Goal: Information Seeking & Learning: Find specific page/section

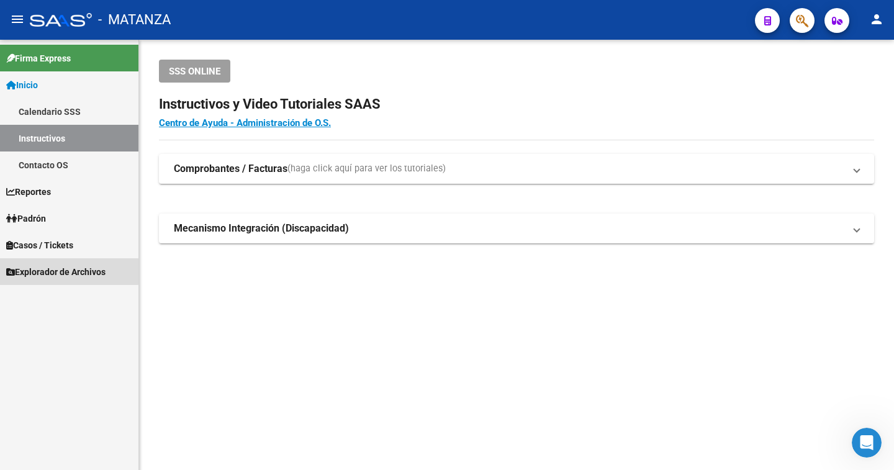
click at [46, 269] on span "Explorador de Archivos" at bounding box center [55, 272] width 99 height 14
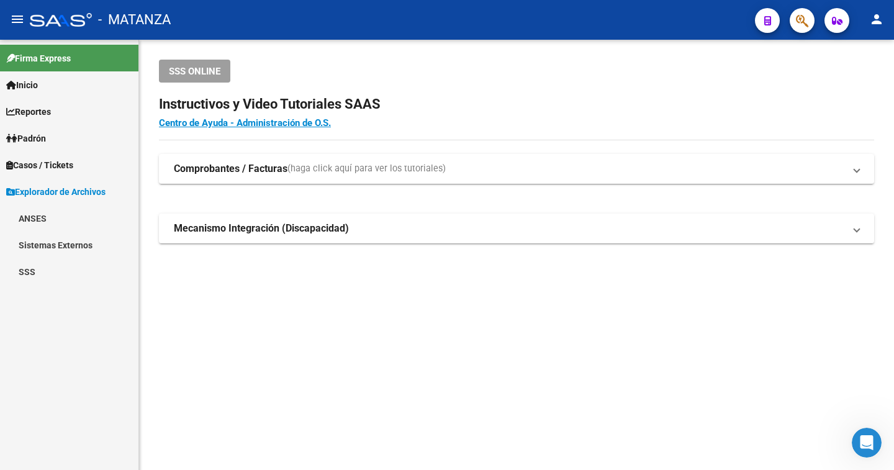
click at [26, 276] on link "SSS" at bounding box center [69, 271] width 138 height 27
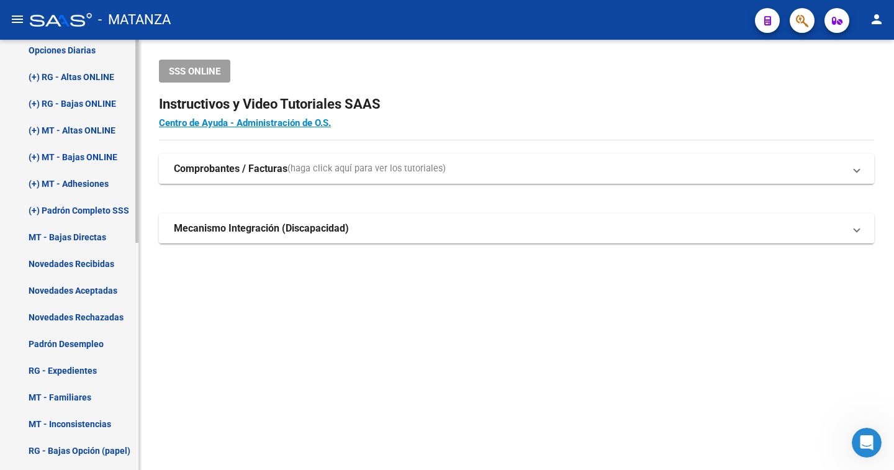
scroll to position [278, 0]
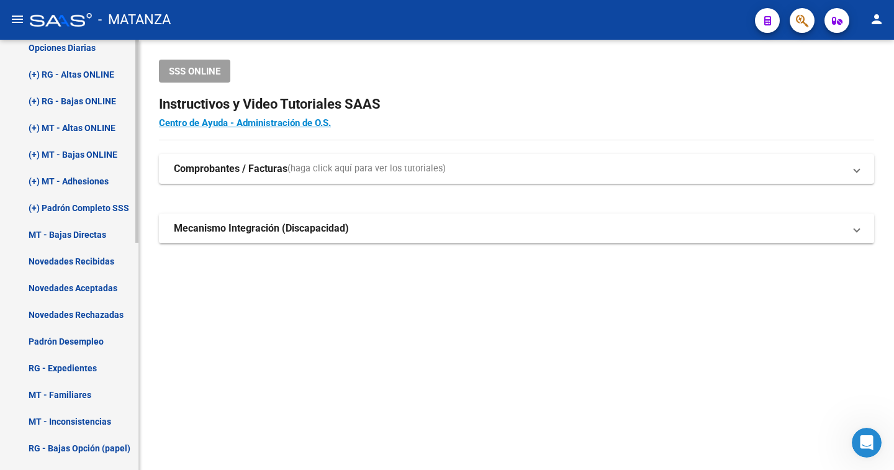
click at [148, 365] on mat-sidenav-container "Firma Express Inicio Calendario SSS Instructivos Contacto OS Reportes Padrón Tr…" at bounding box center [447, 255] width 894 height 430
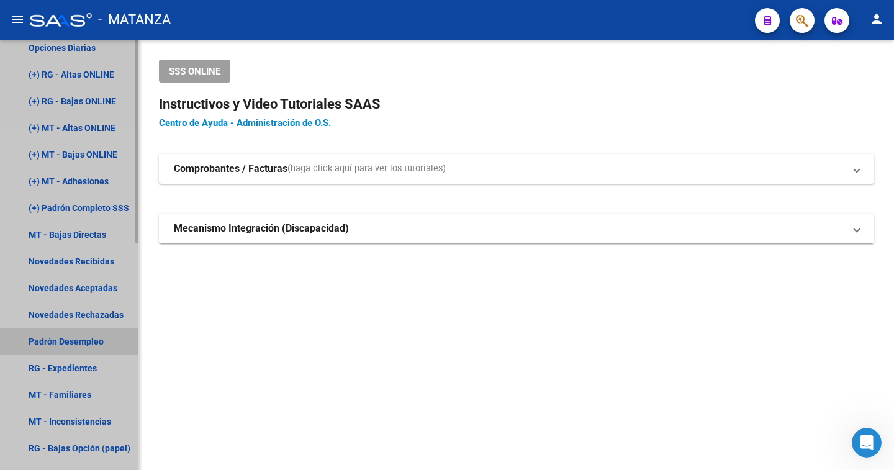
drag, startPoint x: 83, startPoint y: 338, endPoint x: 89, endPoint y: 359, distance: 21.8
click at [84, 338] on link "Padrón Desempleo" at bounding box center [69, 341] width 138 height 27
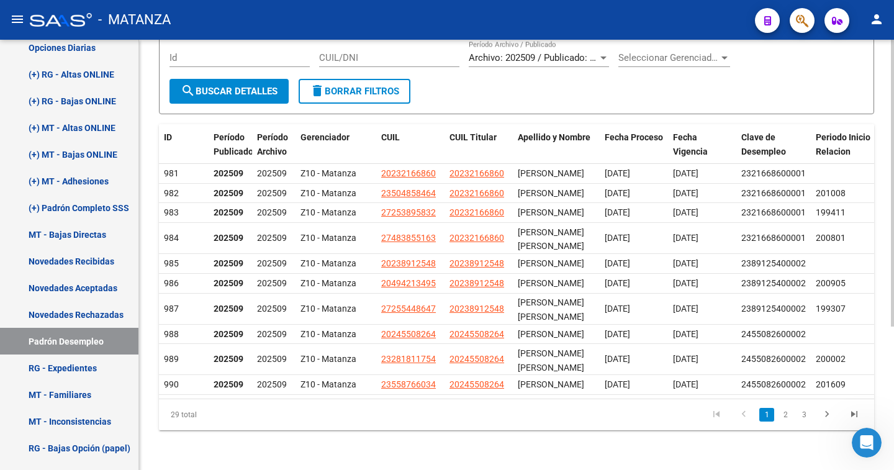
click at [891, 327] on div at bounding box center [892, 183] width 3 height 287
click at [802, 422] on link "3" at bounding box center [804, 415] width 15 height 14
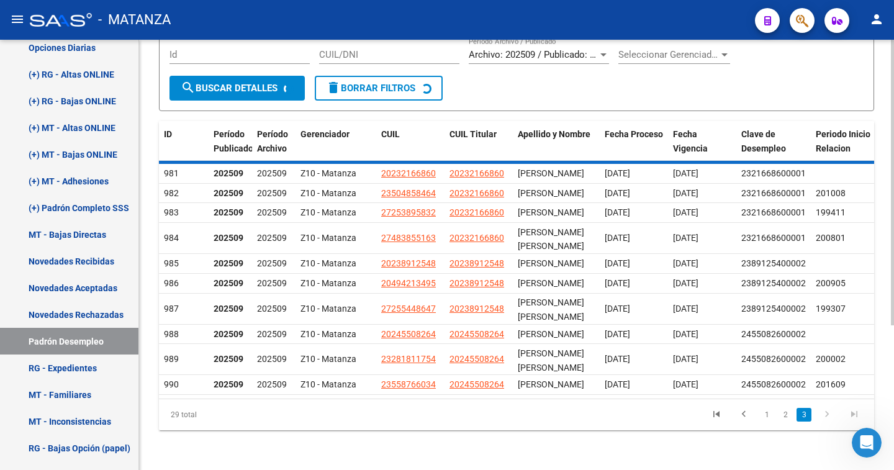
scroll to position [161, 0]
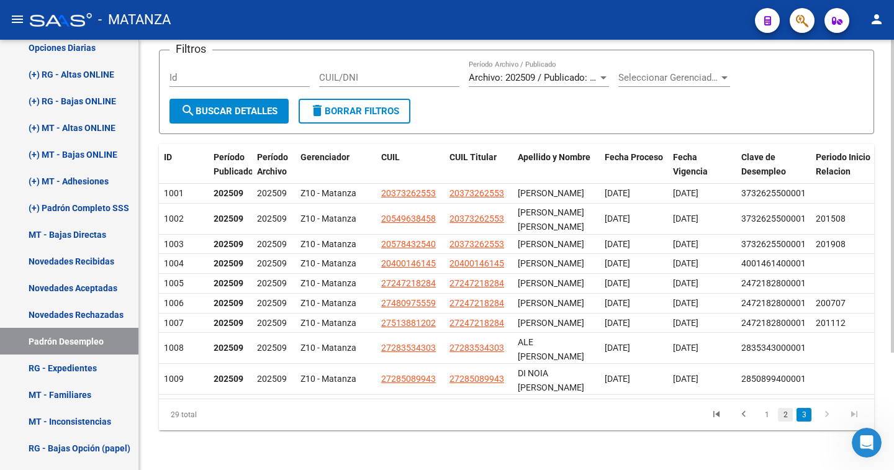
click at [785, 417] on link "2" at bounding box center [785, 415] width 15 height 14
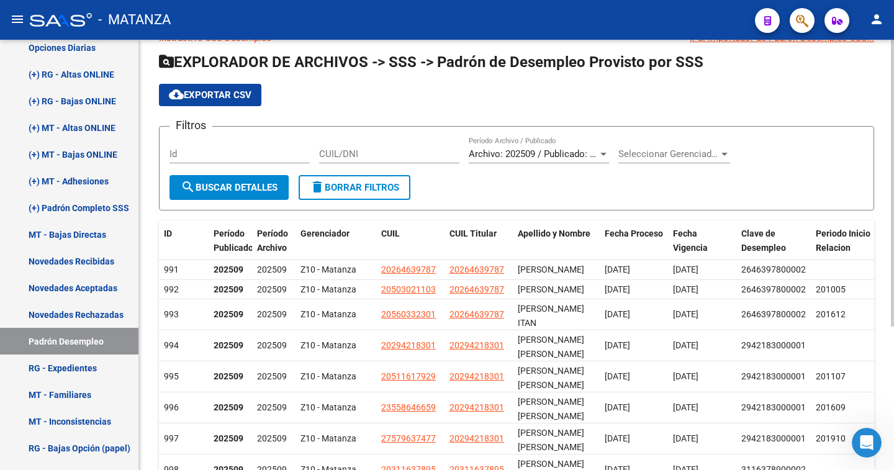
scroll to position [0, 0]
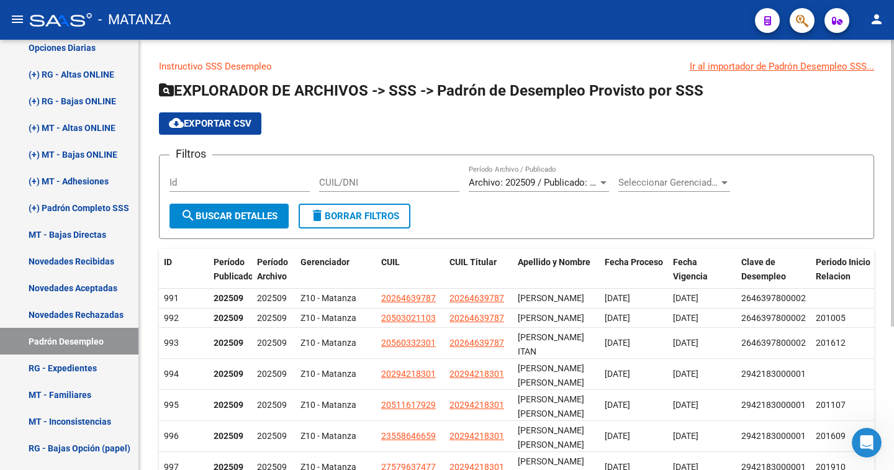
click at [889, 191] on div "Instructivo SSS Desempleo Ir al importador [PERSON_NAME] Desempleo SSS... EXPLO…" at bounding box center [518, 346] width 758 height 612
click at [86, 314] on link "Novedades Rechazadas" at bounding box center [69, 314] width 138 height 27
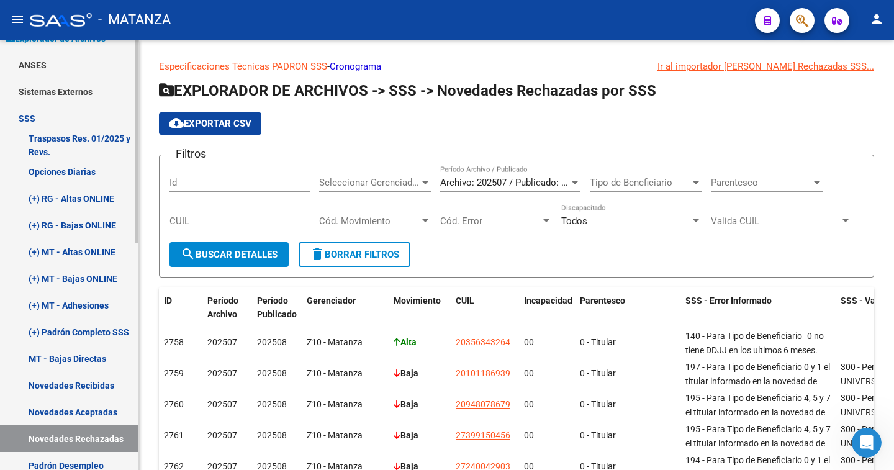
click at [140, 145] on mat-sidenav-container "Firma Express Inicio Calendario SSS Instructivos Contacto OS Reportes Padrón Tr…" at bounding box center [447, 255] width 894 height 430
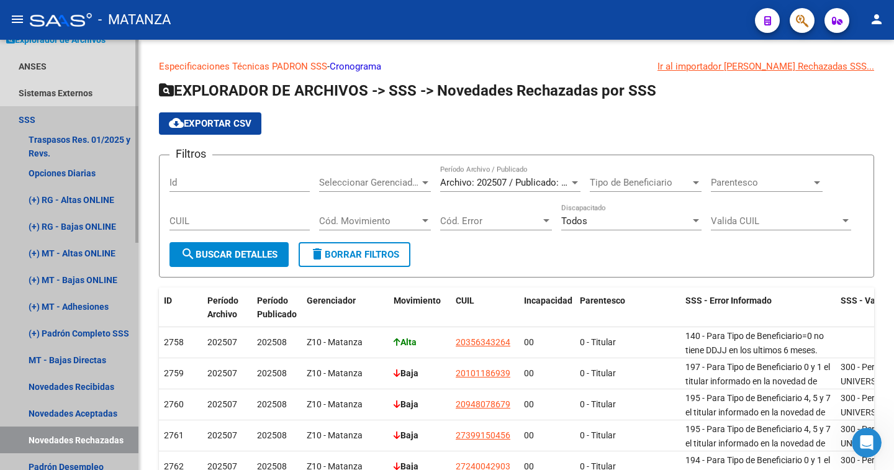
click at [34, 120] on link "SSS" at bounding box center [69, 119] width 138 height 27
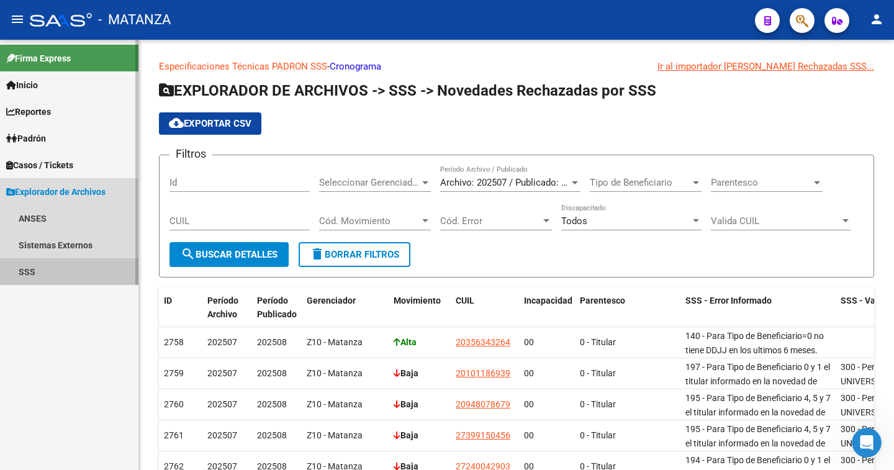
scroll to position [0, 0]
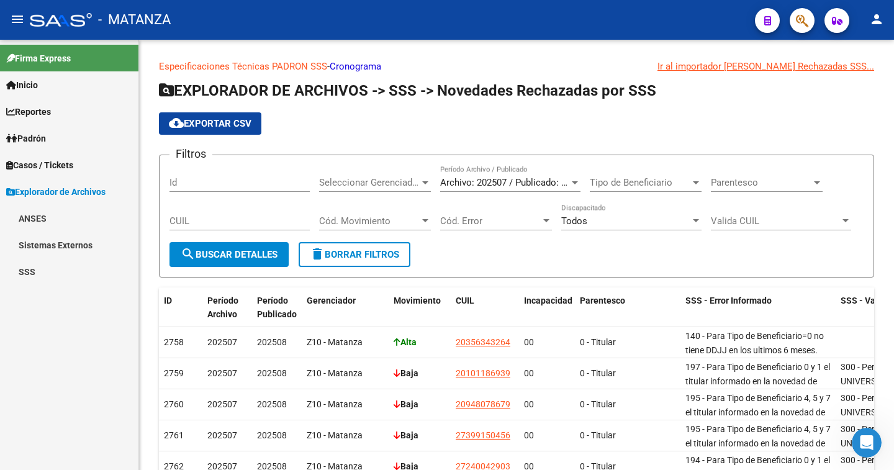
click at [358, 68] on link "Cronograma" at bounding box center [356, 66] width 52 height 11
click at [34, 217] on link "ANSES" at bounding box center [69, 218] width 138 height 27
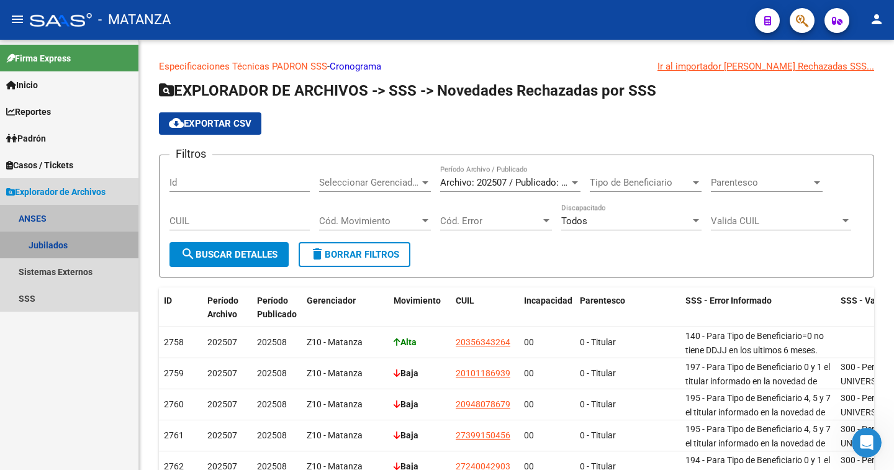
click at [40, 243] on link "Jubilados" at bounding box center [69, 245] width 138 height 27
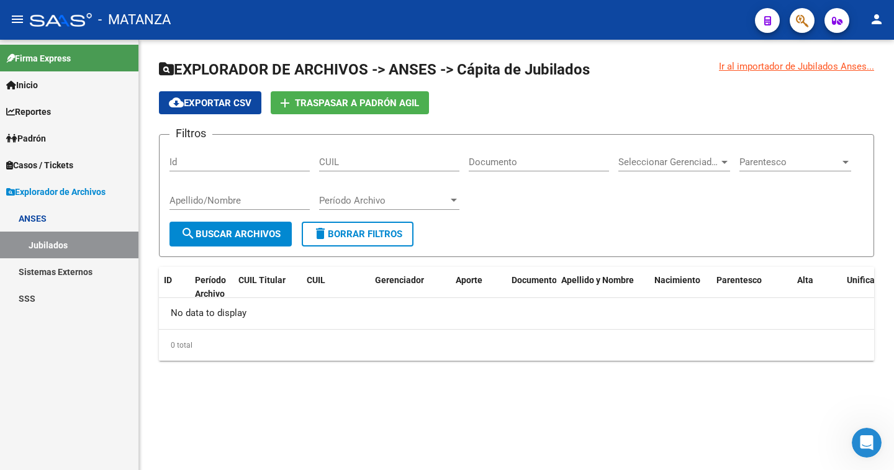
click at [38, 134] on span "Padrón" at bounding box center [26, 139] width 40 height 14
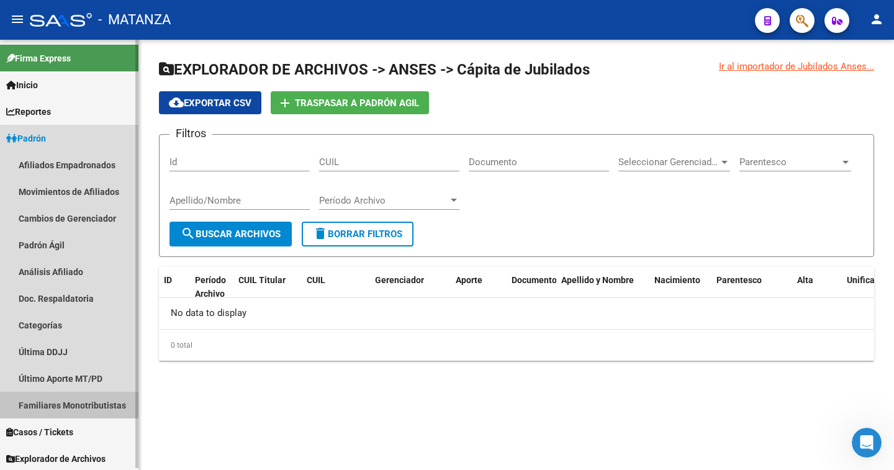
click at [80, 406] on link "Familiares Monotributistas" at bounding box center [69, 405] width 138 height 27
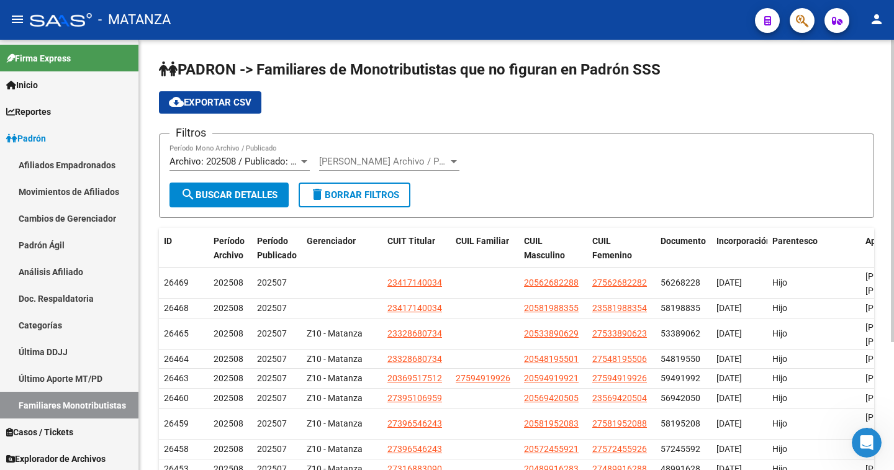
click at [861, 97] on div "PADRON -> Familiares de Monotributistas que no figuran en Padrón SSS cloud_down…" at bounding box center [518, 307] width 758 height 534
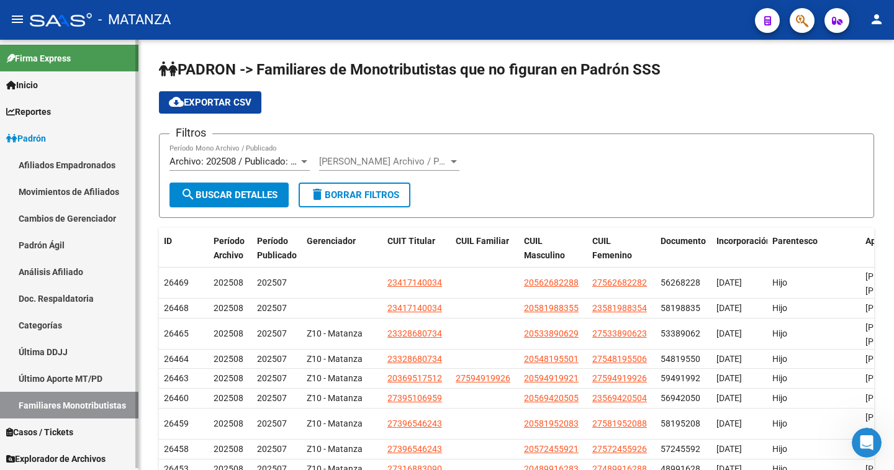
click at [38, 85] on span "Inicio" at bounding box center [22, 85] width 32 height 14
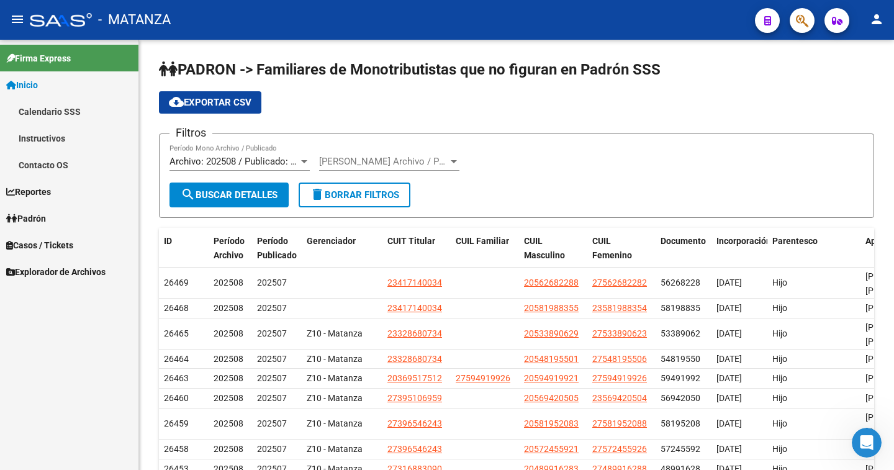
click at [18, 19] on mat-icon "menu" at bounding box center [17, 19] width 15 height 15
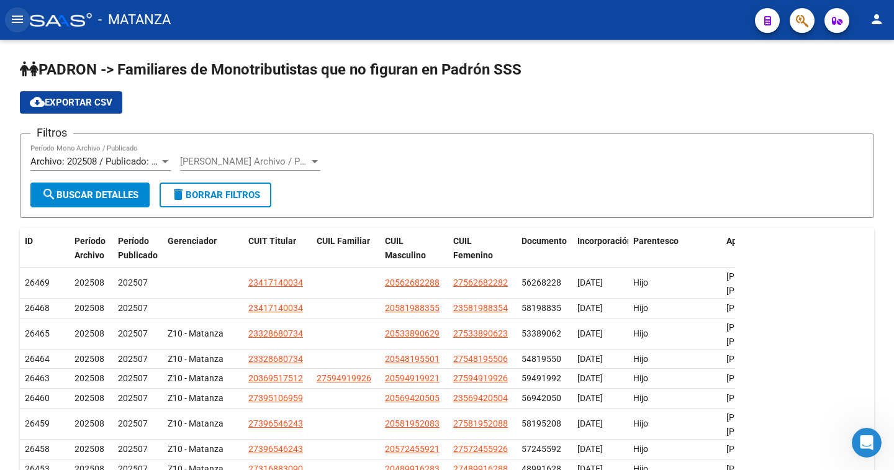
click at [18, 19] on mat-icon "menu" at bounding box center [17, 19] width 15 height 15
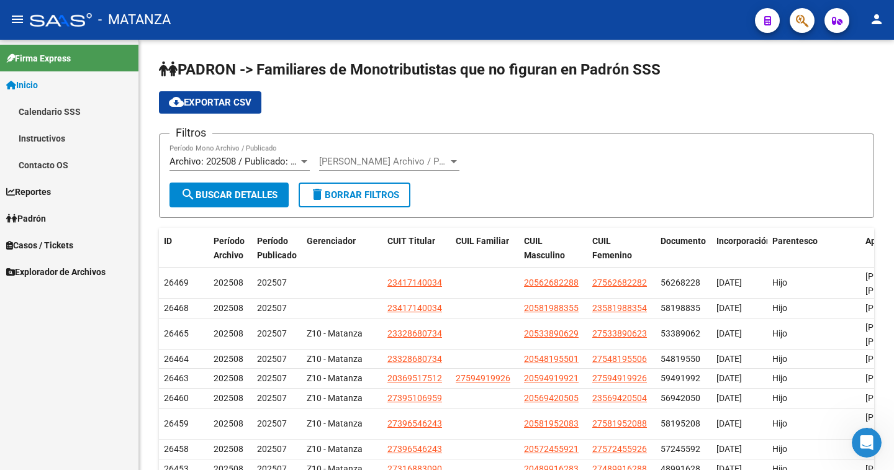
click at [877, 20] on mat-icon "person" at bounding box center [876, 19] width 15 height 15
click at [862, 83] on button "exit_to_app Salir" at bounding box center [851, 82] width 76 height 30
